Goal: Navigation & Orientation: Find specific page/section

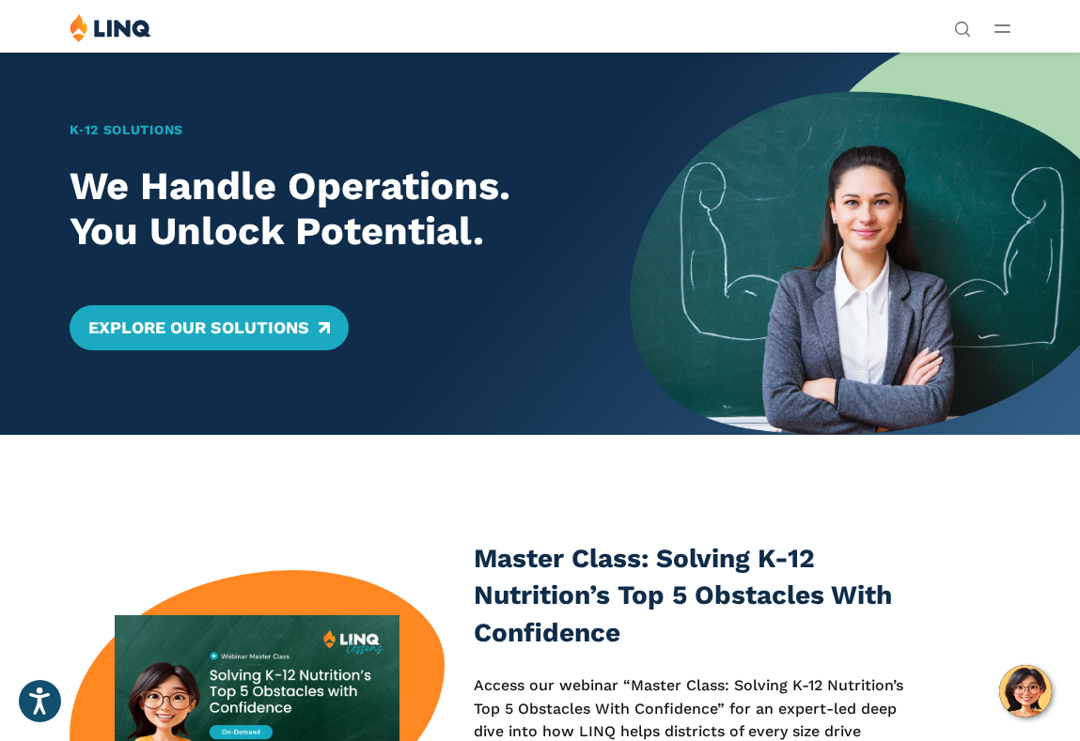
click at [1002, 32] on line "Open Main Menu" at bounding box center [1002, 32] width 14 height 0
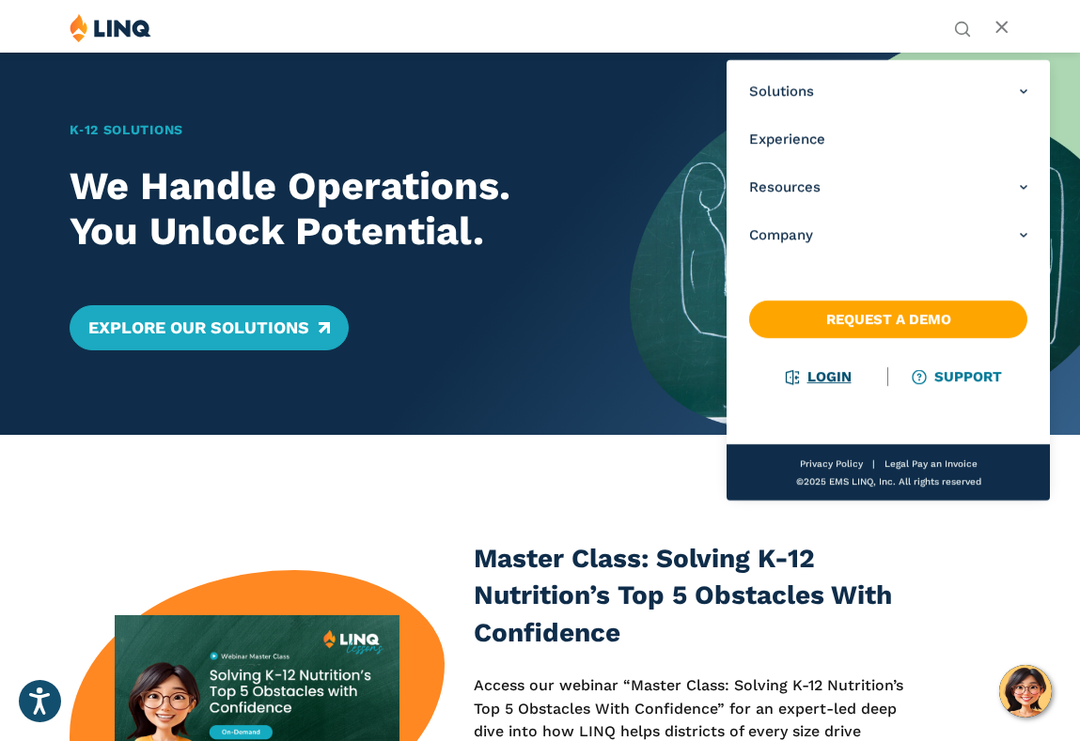
click at [809, 381] on link "Login" at bounding box center [817, 376] width 65 height 17
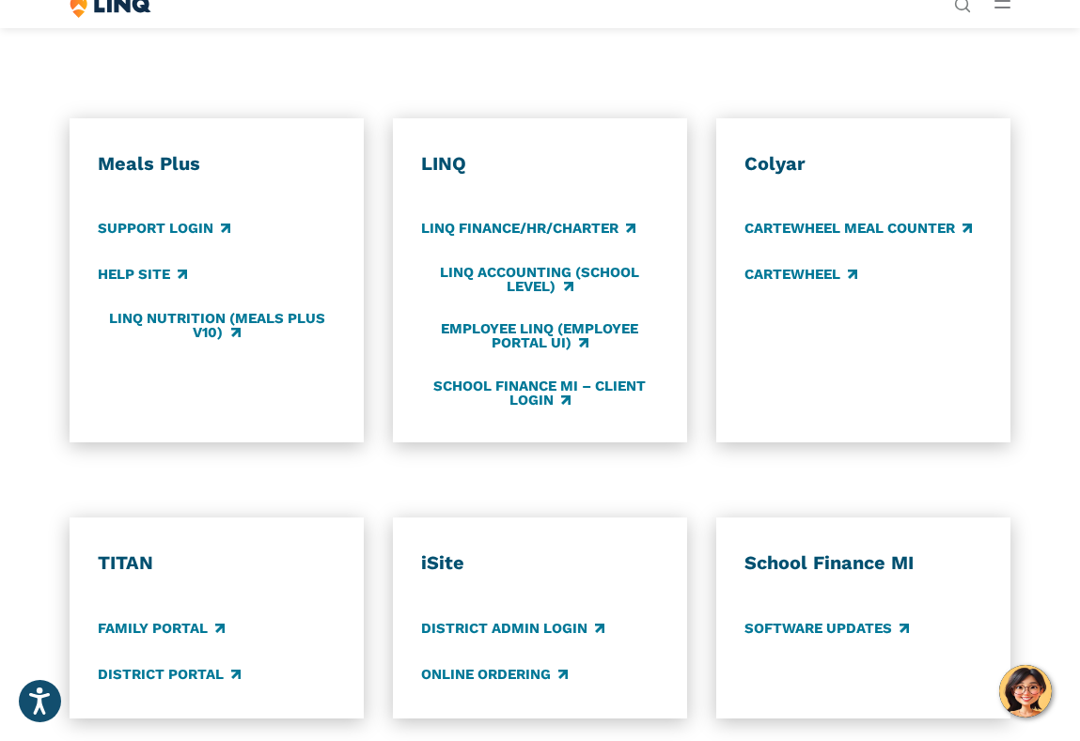
scroll to position [912, 0]
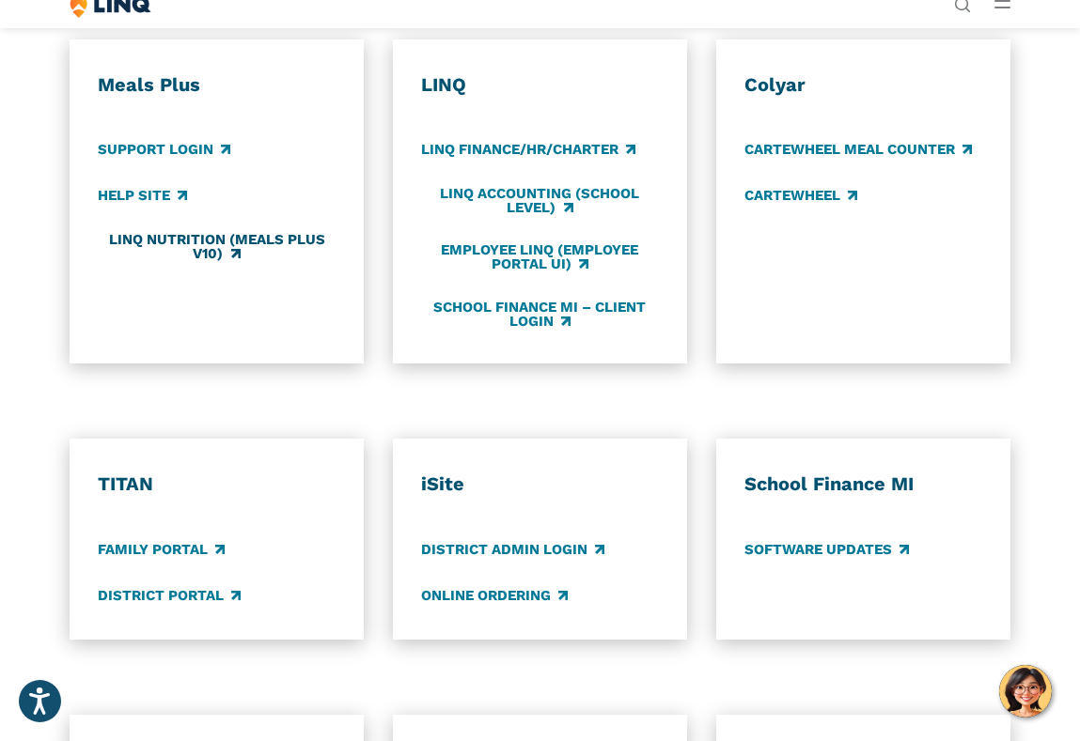
click at [177, 235] on link "LINQ Nutrition (Meals Plus v10)" at bounding box center [217, 247] width 239 height 31
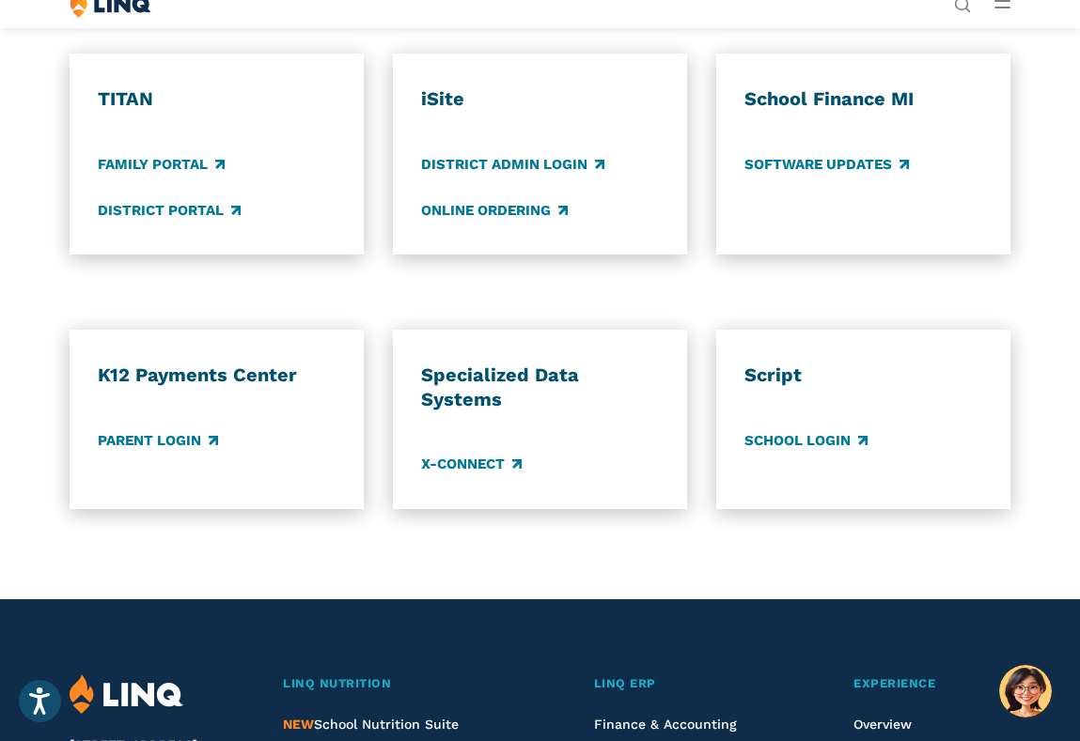
scroll to position [1303, 0]
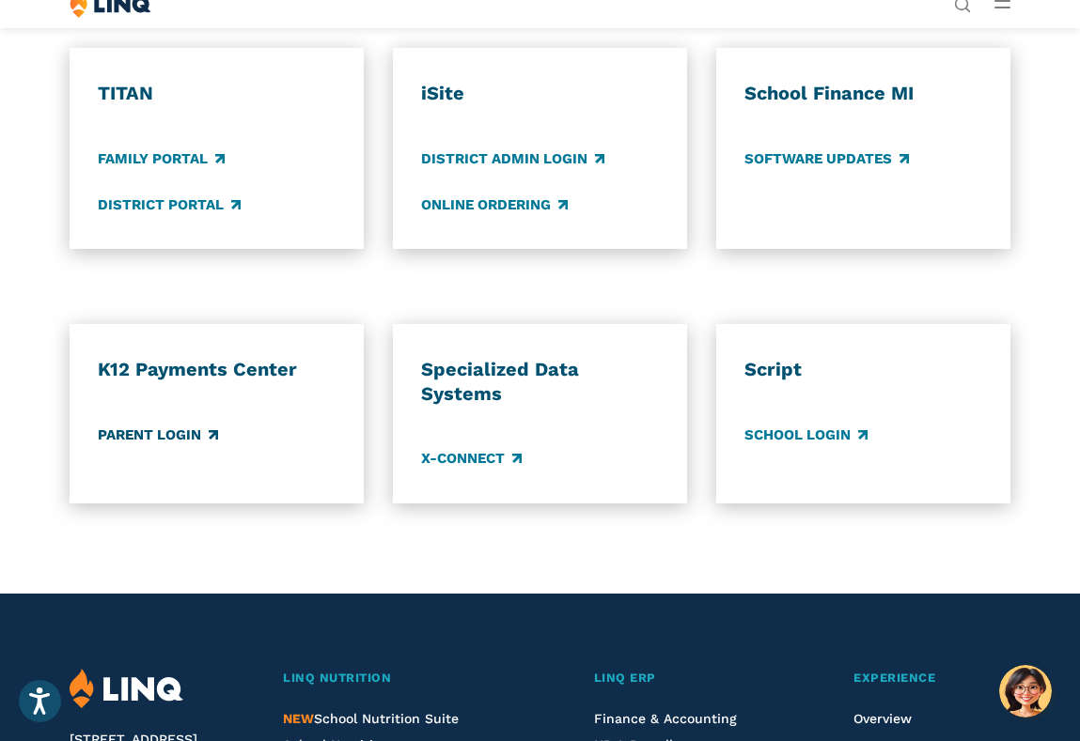
click at [200, 433] on link "Parent Login" at bounding box center [158, 435] width 120 height 21
